Goal: Task Accomplishment & Management: Manage account settings

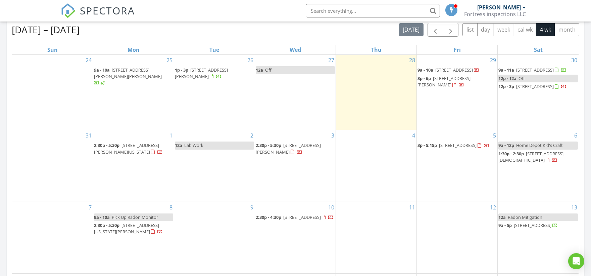
scroll to position [4, 3]
click at [523, 8] on div at bounding box center [524, 7] width 3 height 5
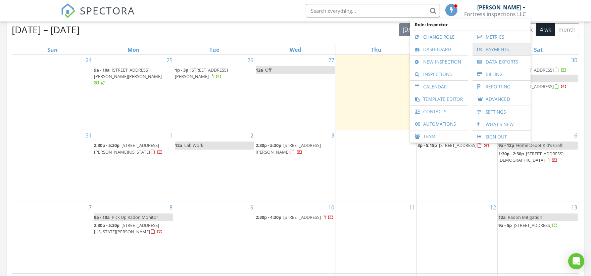
click at [502, 49] on link "Payments" at bounding box center [501, 49] width 51 height 12
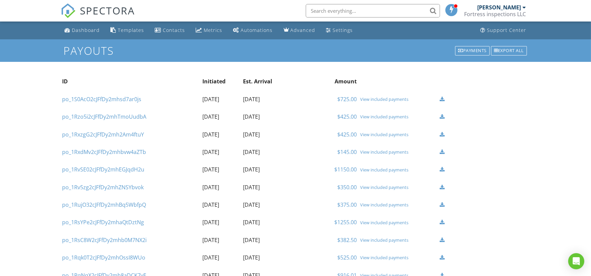
click at [378, 152] on div "View included payments" at bounding box center [398, 151] width 76 height 5
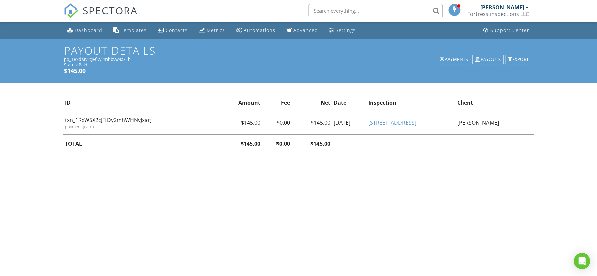
click at [403, 122] on link "1355 Congress Rd" at bounding box center [392, 122] width 48 height 7
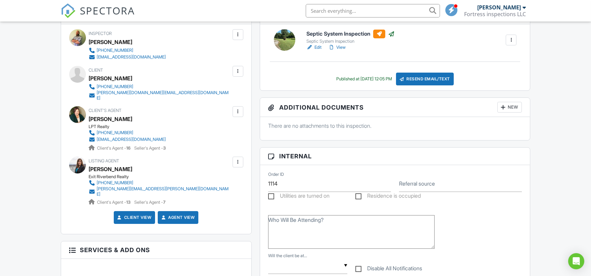
scroll to position [298, 0]
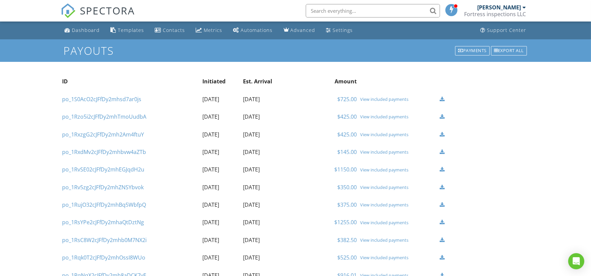
click at [368, 135] on div "View included payments" at bounding box center [398, 134] width 76 height 5
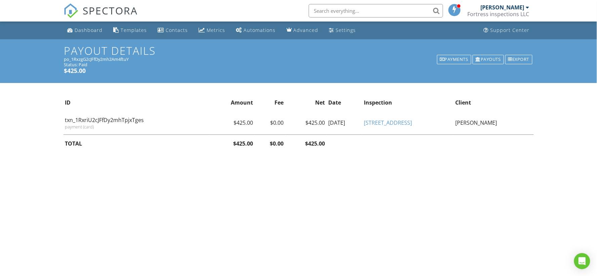
click at [412, 124] on link "[STREET_ADDRESS]" at bounding box center [388, 122] width 48 height 7
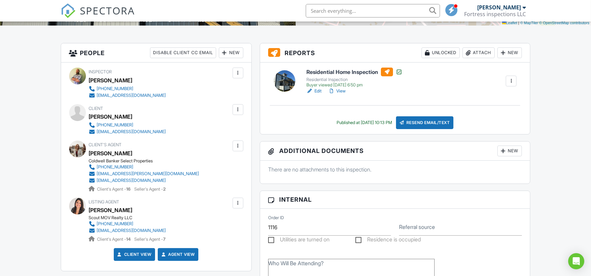
scroll to position [224, 0]
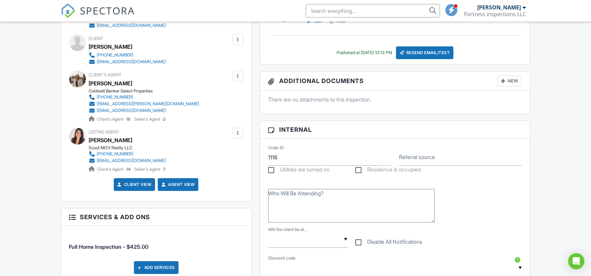
click at [114, 9] on span "SPECTORA" at bounding box center [107, 10] width 55 height 14
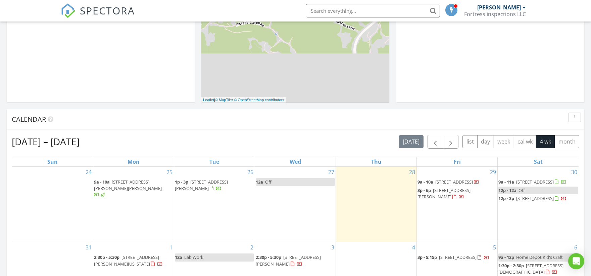
scroll to position [261, 0]
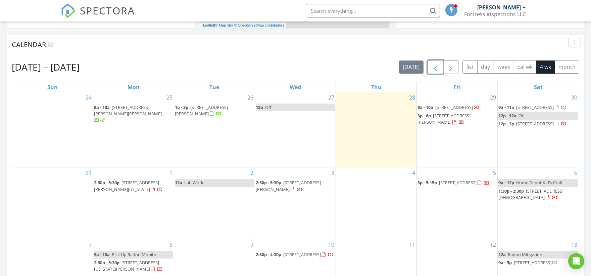
click at [436, 63] on span "button" at bounding box center [436, 67] width 8 height 8
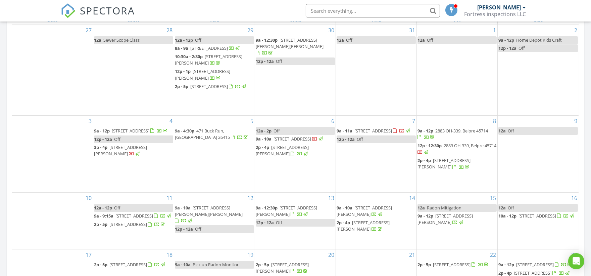
scroll to position [410, 0]
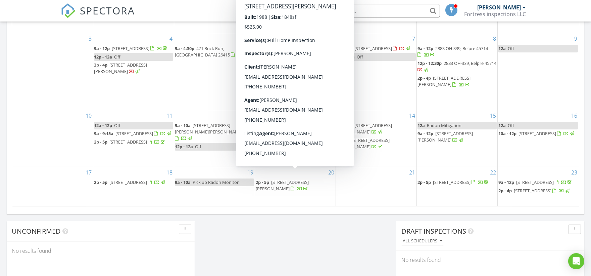
click at [276, 179] on span "204 Taylor Dr, Hurricane 25526" at bounding box center [282, 185] width 53 height 12
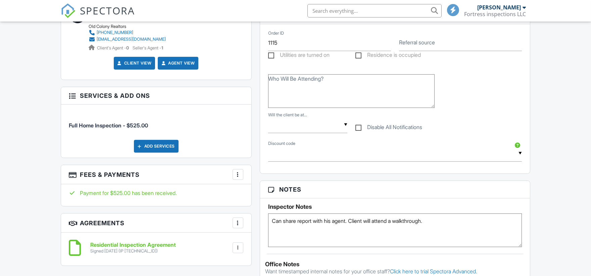
scroll to position [373, 0]
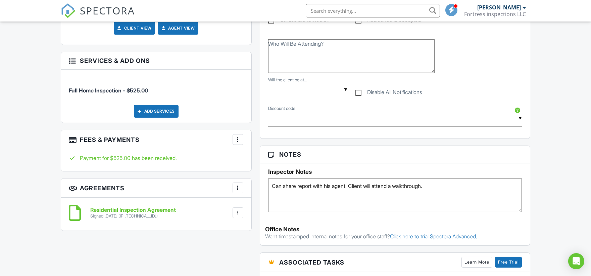
click at [239, 138] on div at bounding box center [238, 139] width 7 height 7
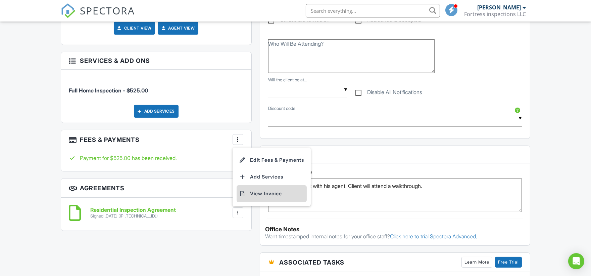
click at [266, 193] on li "View Invoice" at bounding box center [272, 193] width 70 height 17
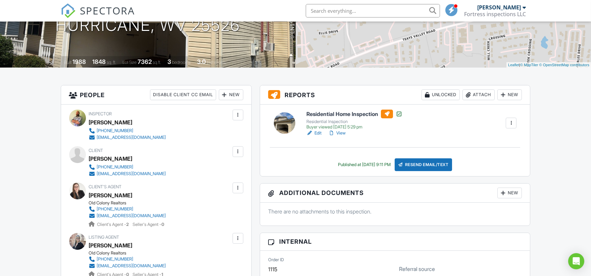
scroll to position [37, 0]
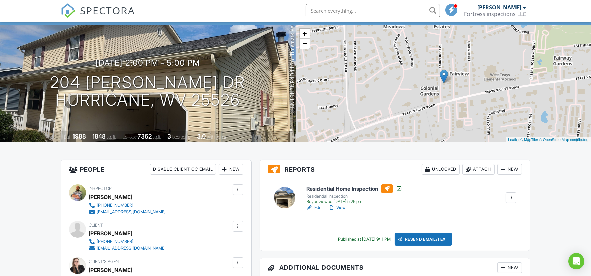
click at [96, 8] on span "SPECTORA" at bounding box center [107, 10] width 55 height 14
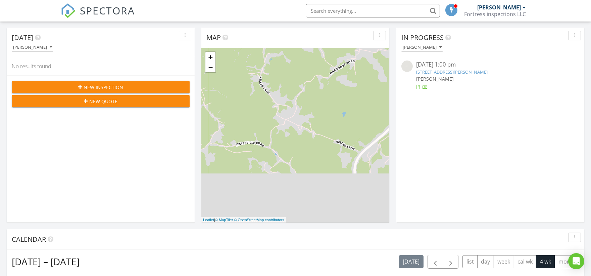
scroll to position [186, 0]
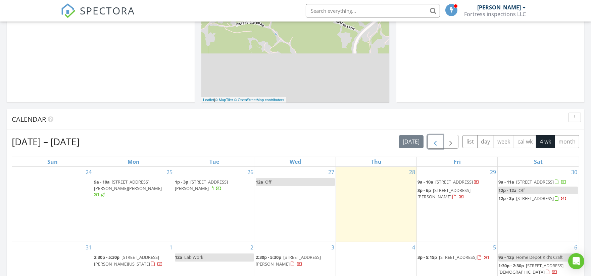
click at [437, 139] on span "button" at bounding box center [436, 142] width 8 height 8
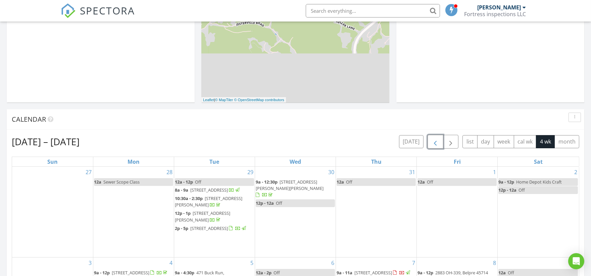
scroll to position [373, 0]
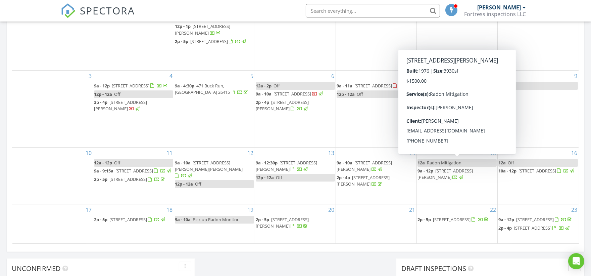
click at [457, 168] on span "802 Castle Rd, Ripley 25271" at bounding box center [445, 174] width 55 height 12
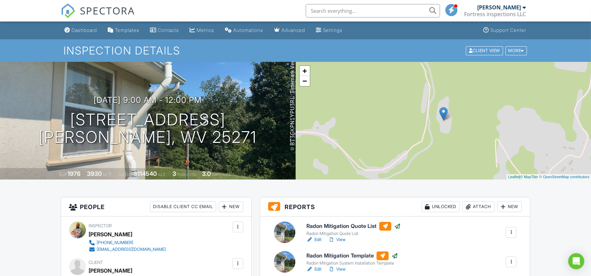
click at [517, 14] on div "Fortress inspections LLC" at bounding box center [496, 14] width 62 height 7
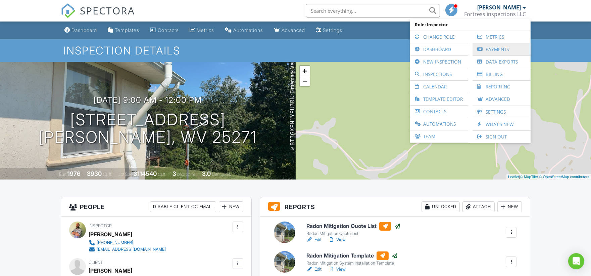
click at [504, 50] on link "Payments" at bounding box center [501, 49] width 51 height 12
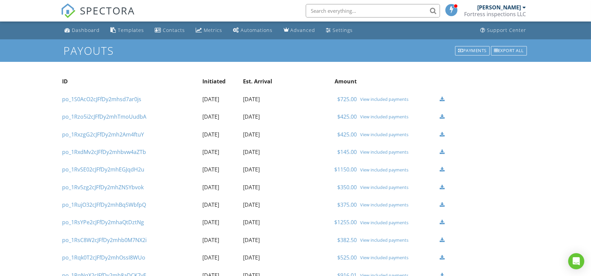
click at [378, 117] on div "View included payments" at bounding box center [398, 116] width 76 height 5
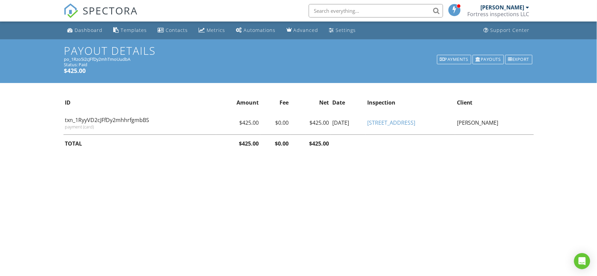
click at [415, 123] on link "316 Harmar St" at bounding box center [391, 122] width 48 height 7
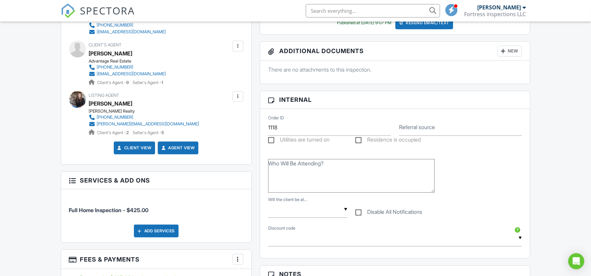
scroll to position [373, 0]
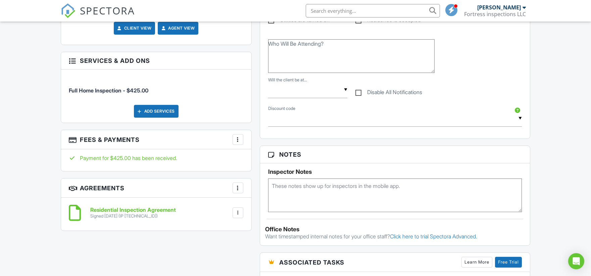
click at [71, 9] on img at bounding box center [68, 10] width 15 height 15
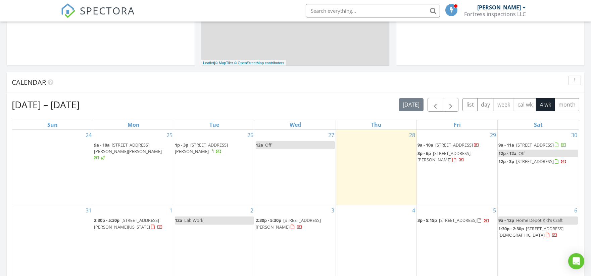
scroll to position [224, 0]
click at [494, 1] on div "Justin O’Bryon Fortress inspections LLC" at bounding box center [496, 10] width 62 height 21
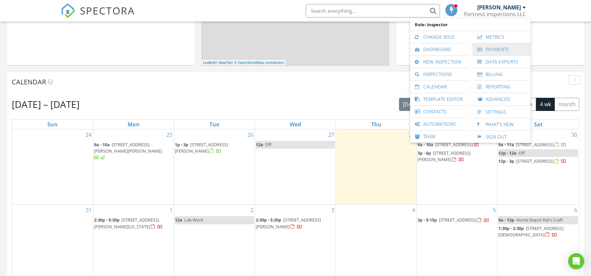
click at [504, 47] on link "Payments" at bounding box center [501, 49] width 51 height 12
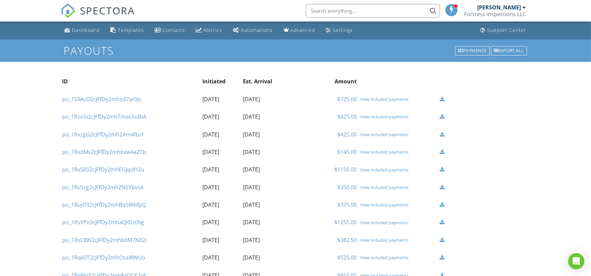
click at [367, 97] on div "View included payments" at bounding box center [398, 98] width 76 height 5
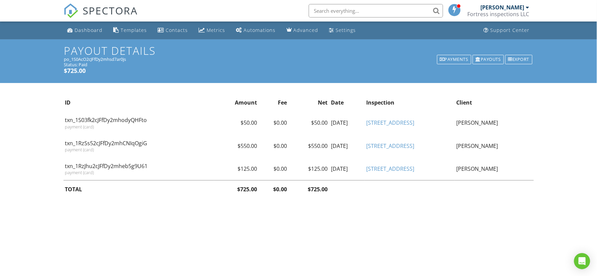
click at [382, 169] on link "[STREET_ADDRESS]" at bounding box center [390, 168] width 48 height 7
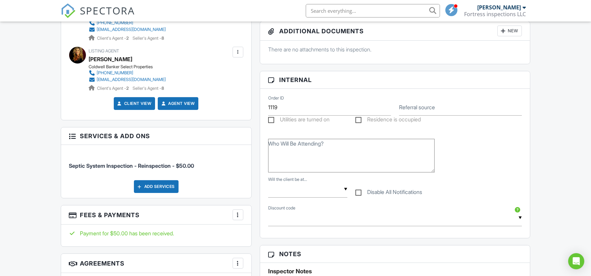
scroll to position [336, 0]
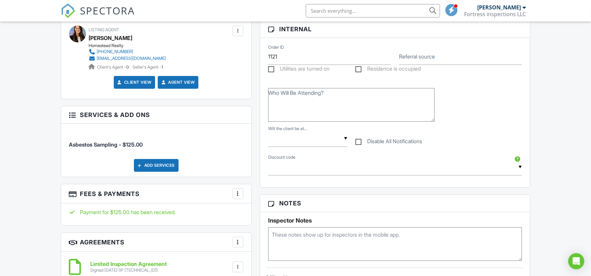
scroll to position [336, 0]
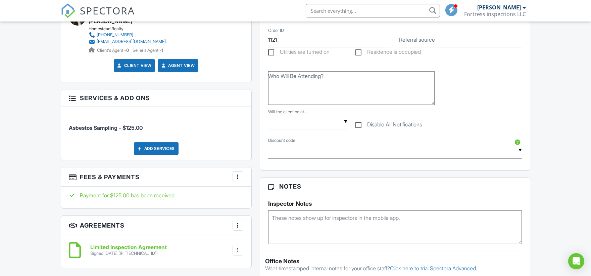
click at [91, 15] on span "SPECTORA" at bounding box center [107, 10] width 55 height 14
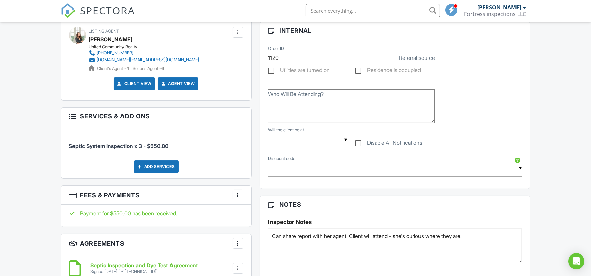
scroll to position [336, 0]
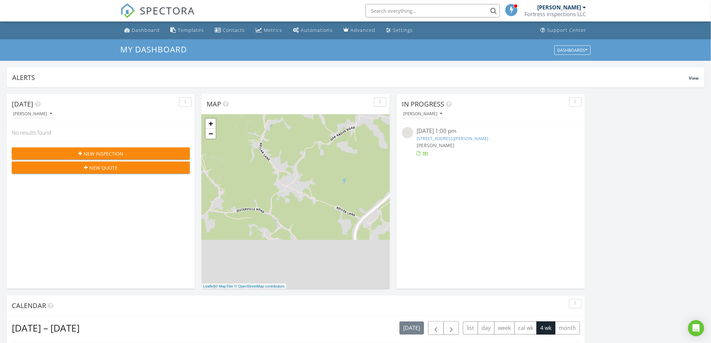
scroll to position [623, 723]
